Goal: Task Accomplishment & Management: Use online tool/utility

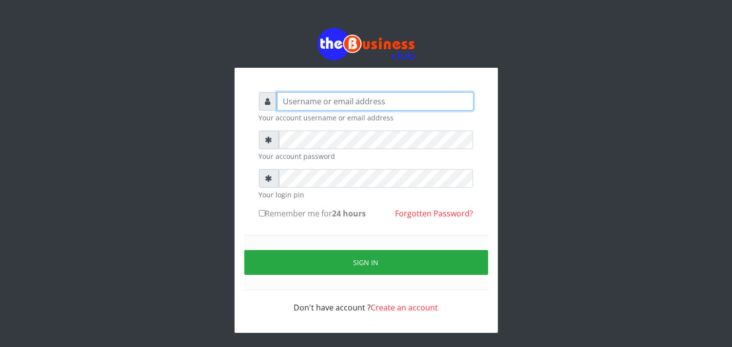
type input "[EMAIL_ADDRESS][DOMAIN_NAME]"
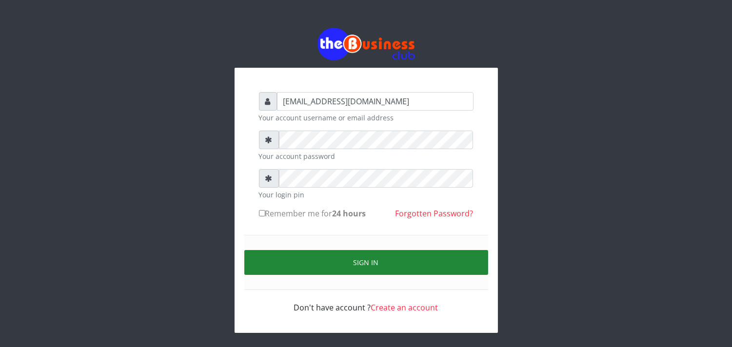
click at [298, 266] on button "Sign in" at bounding box center [366, 262] width 244 height 25
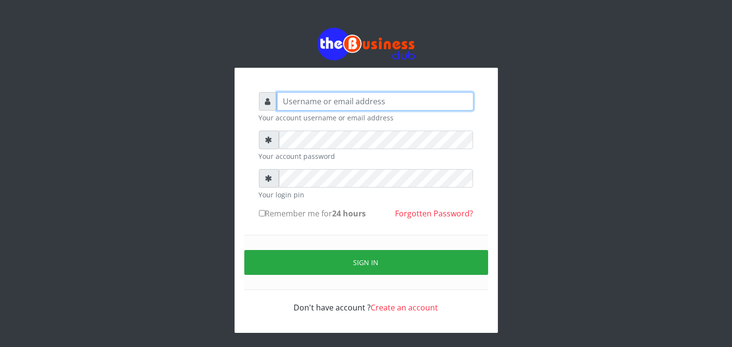
type input "[EMAIL_ADDRESS][DOMAIN_NAME]"
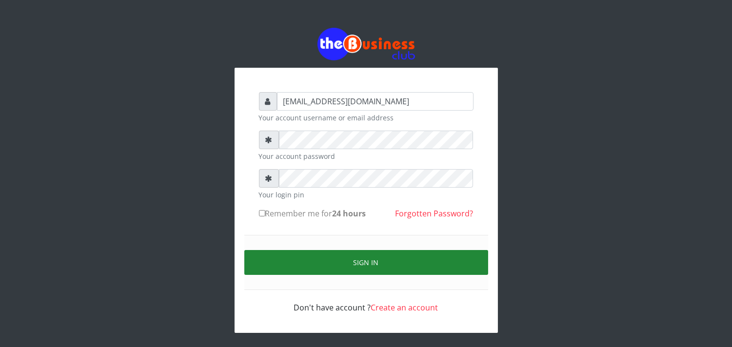
click at [264, 262] on button "Sign in" at bounding box center [366, 262] width 244 height 25
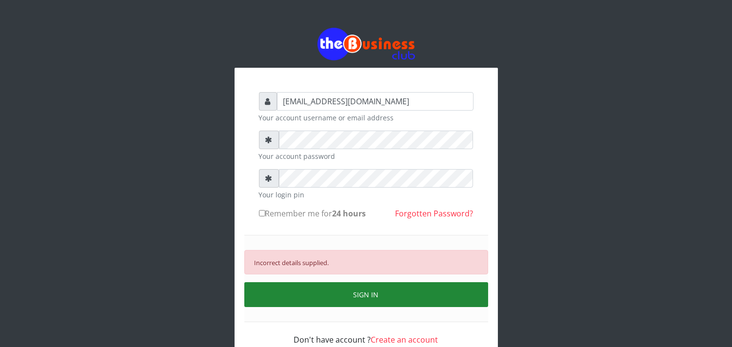
click at [304, 294] on button "SIGN IN" at bounding box center [366, 295] width 244 height 25
click at [261, 295] on button "SIGN IN" at bounding box center [366, 295] width 244 height 25
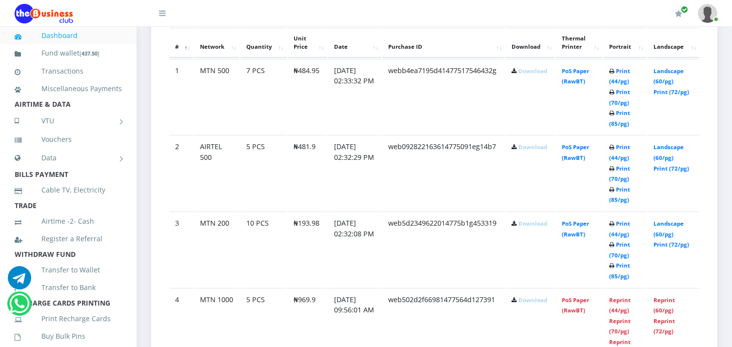
scroll to position [529, 0]
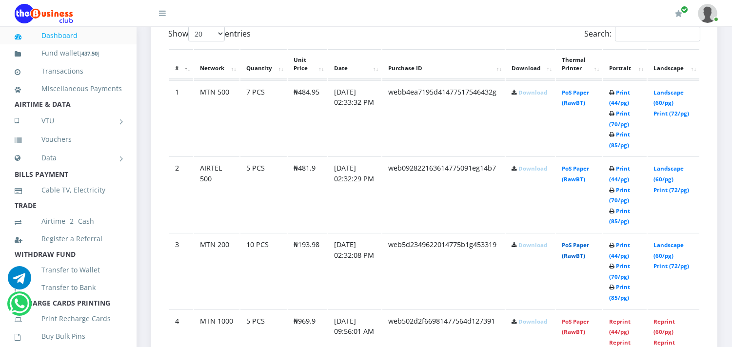
click at [582, 256] on link "PoS Paper (RawBT)" at bounding box center [575, 251] width 27 height 18
click at [570, 177] on link "PoS Paper (RawBT)" at bounding box center [575, 174] width 27 height 18
click at [572, 101] on link "PoS Paper (RawBT)" at bounding box center [575, 98] width 27 height 18
